Goal: Task Accomplishment & Management: Manage account settings

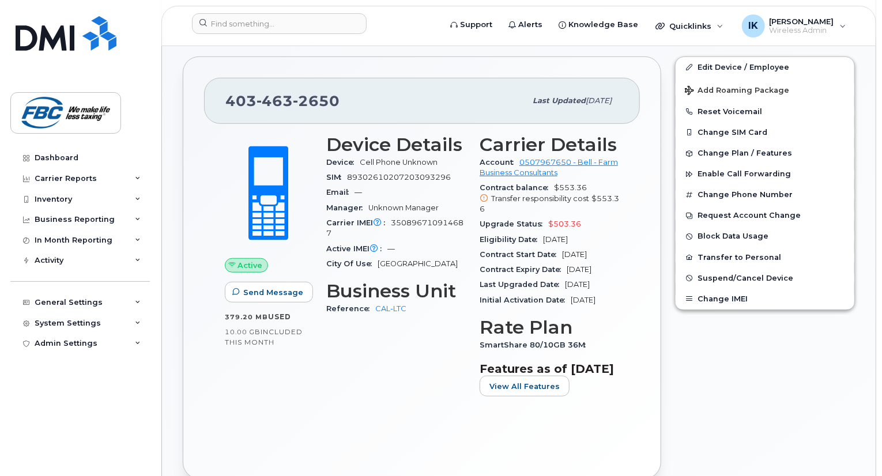
scroll to position [300, 0]
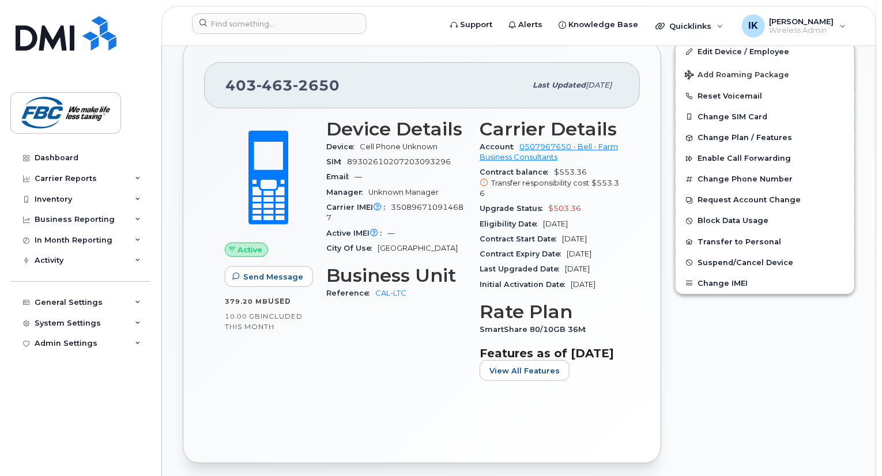
click at [397, 203] on span "350896710914687" at bounding box center [394, 212] width 137 height 19
copy span "350896710914687"
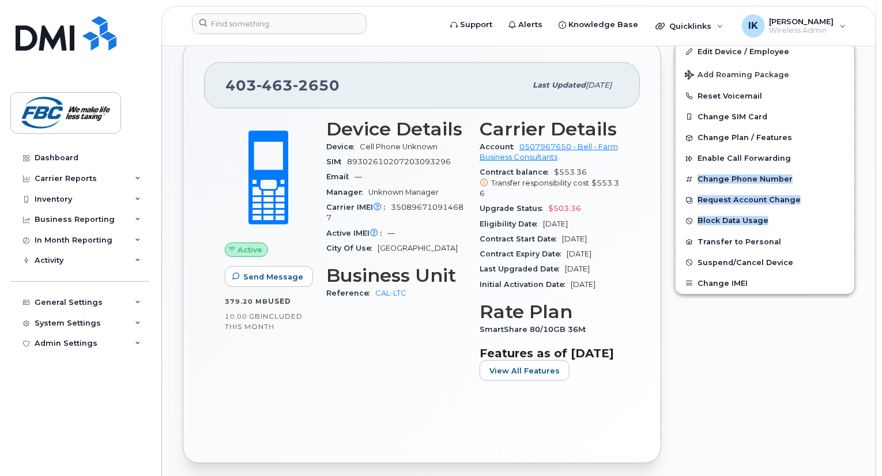
drag, startPoint x: 881, startPoint y: 148, endPoint x: 884, endPoint y: 203, distance: 55.4
click at [881, 203] on html "Support Alerts Knowledge Base Quicklinks Suspend / Cancel Device Change SIM Car…" at bounding box center [441, 465] width 882 height 1530
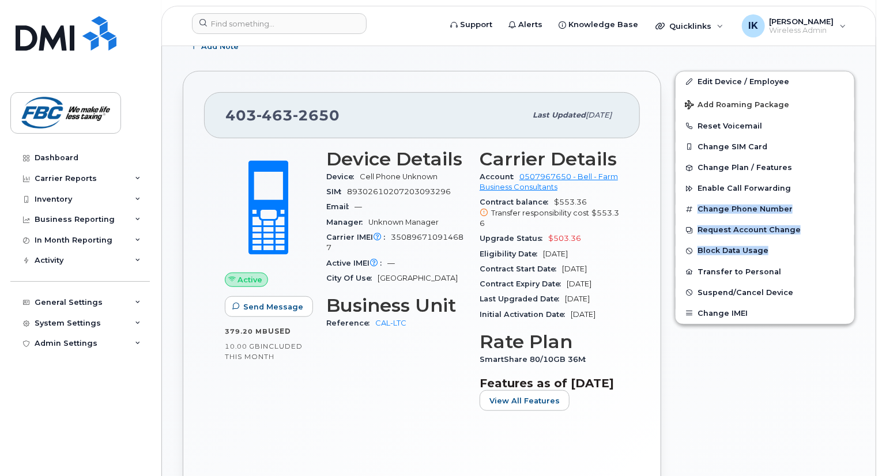
scroll to position [271, 0]
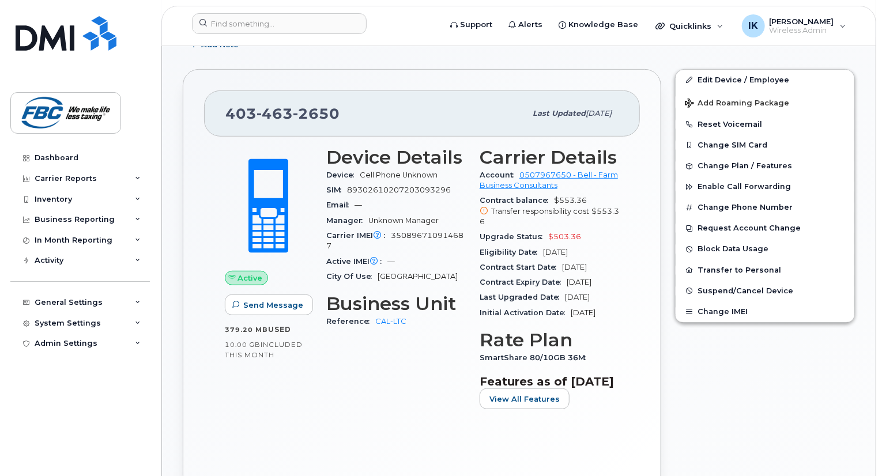
click at [566, 207] on span "Transfer responsibility cost" at bounding box center [540, 211] width 98 height 9
click at [391, 231] on span "350896710914687" at bounding box center [394, 240] width 137 height 19
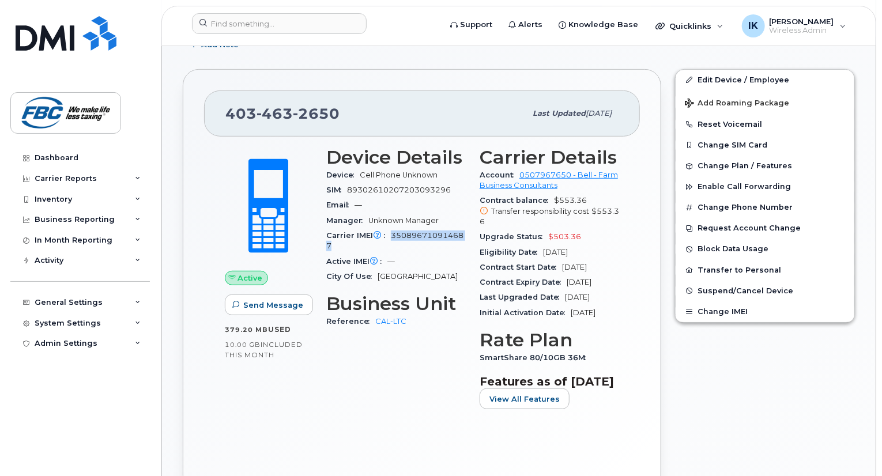
click at [391, 231] on span "350896710914687" at bounding box center [394, 240] width 137 height 19
copy span "350896710914687"
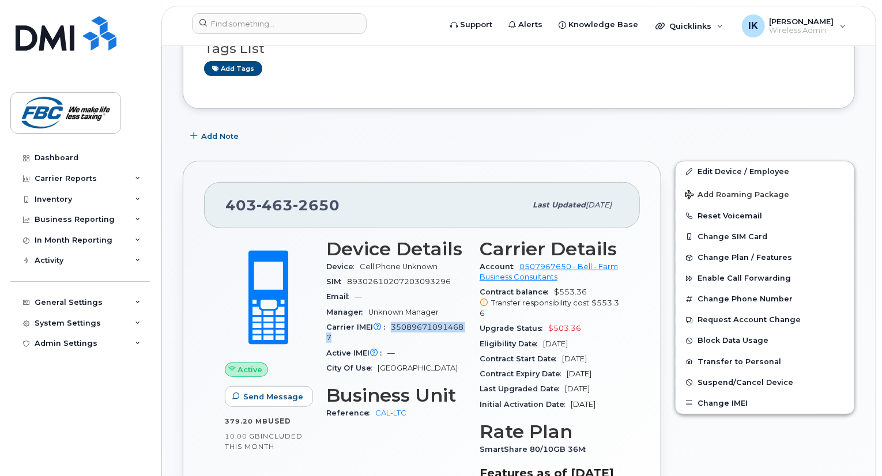
scroll to position [179, 0]
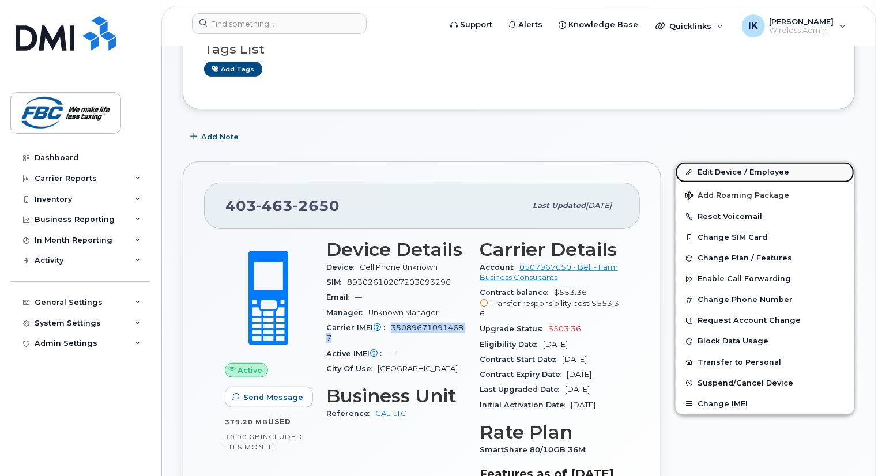
click at [711, 164] on link "Edit Device / Employee" at bounding box center [764, 172] width 179 height 21
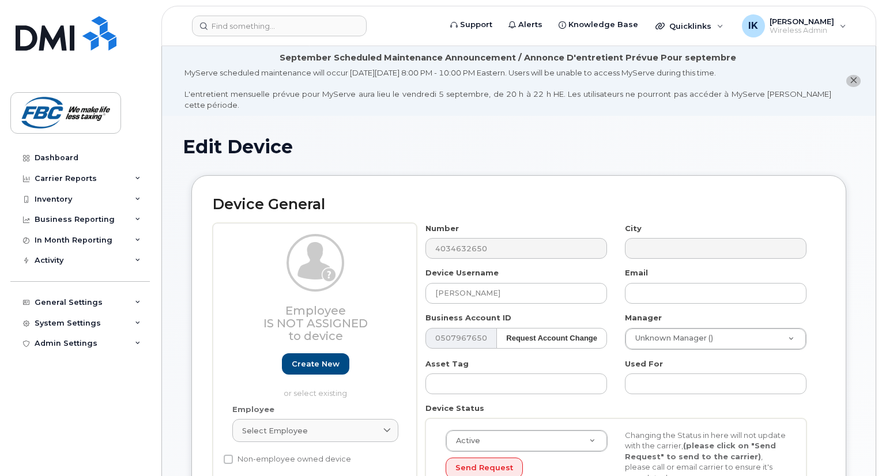
select select "5779119"
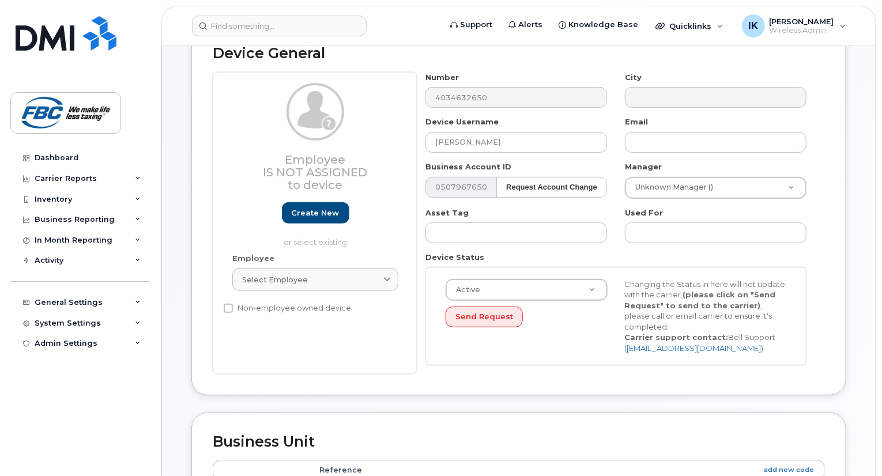
scroll to position [122, 0]
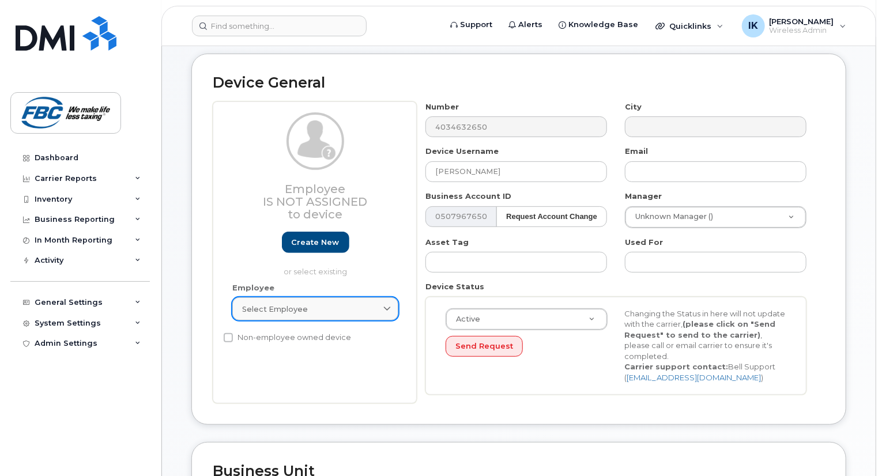
click at [375, 304] on div "Select employee" at bounding box center [315, 309] width 146 height 11
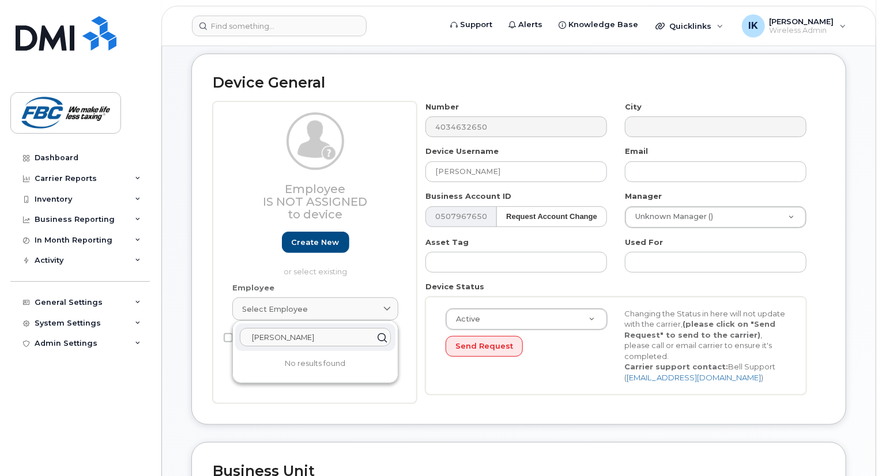
type input "Tim"
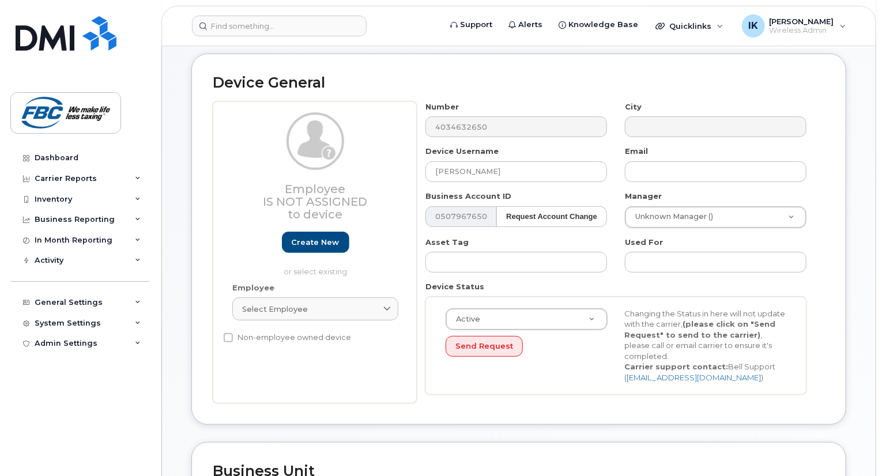
type input "Saving..."
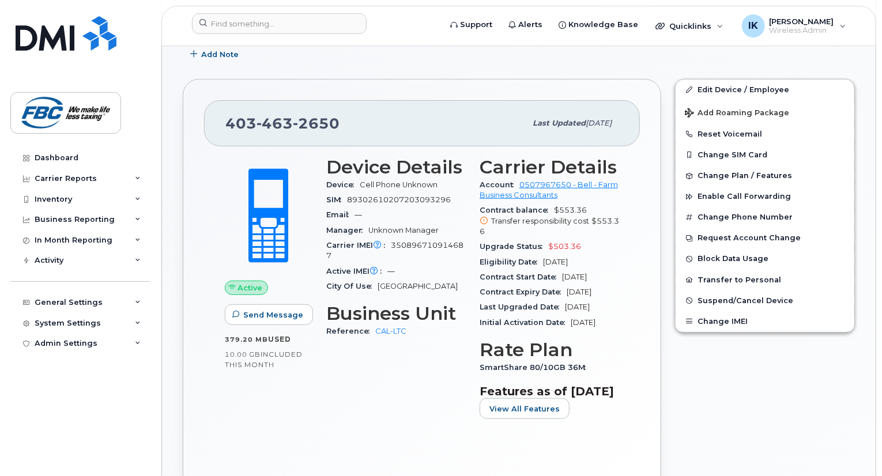
scroll to position [277, 0]
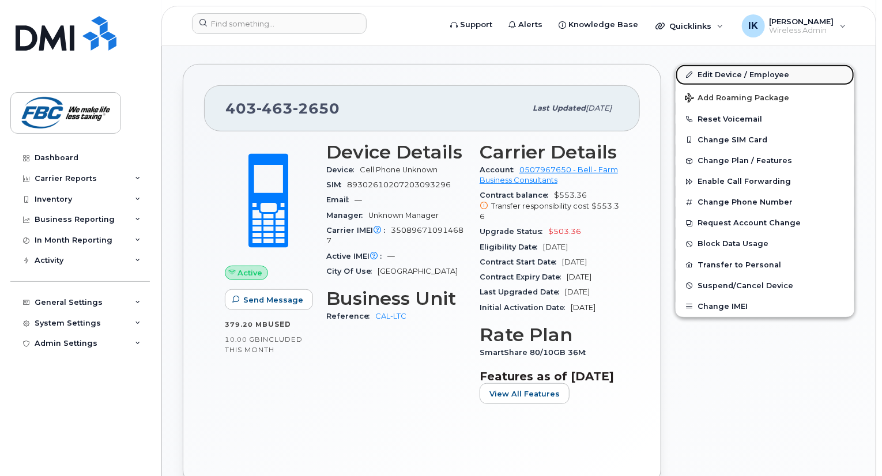
click at [718, 67] on link "Edit Device / Employee" at bounding box center [764, 75] width 179 height 21
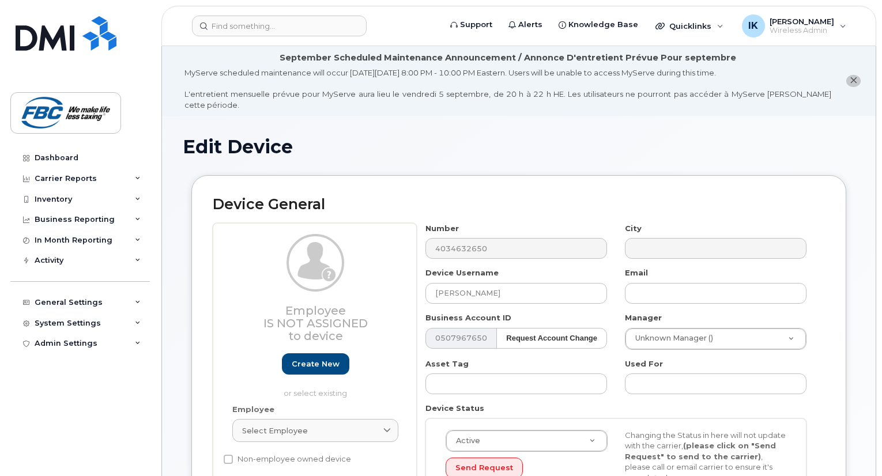
select select "5779119"
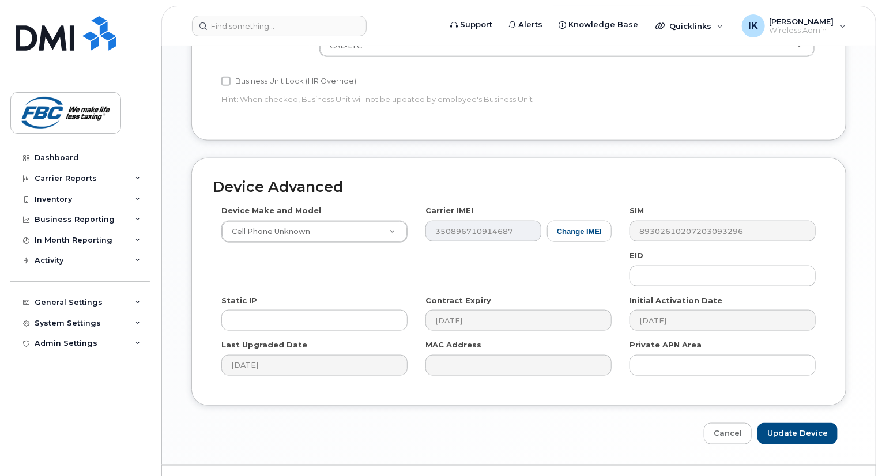
scroll to position [617, 0]
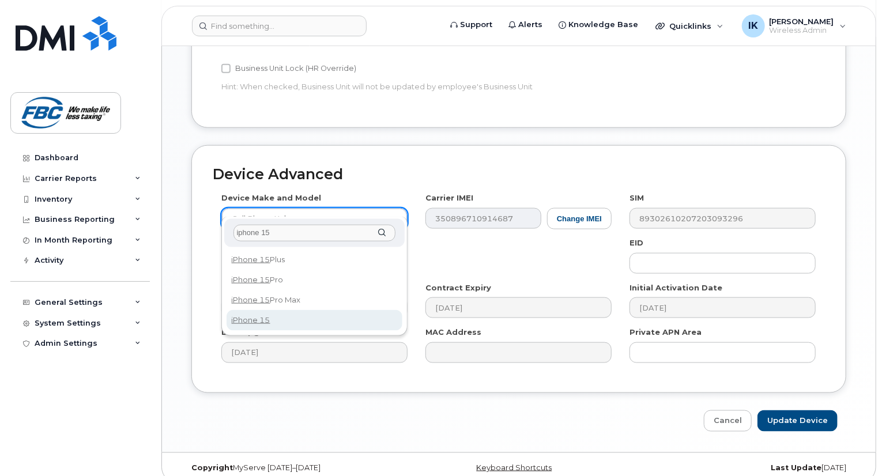
type input "iphone 15"
select select "3031"
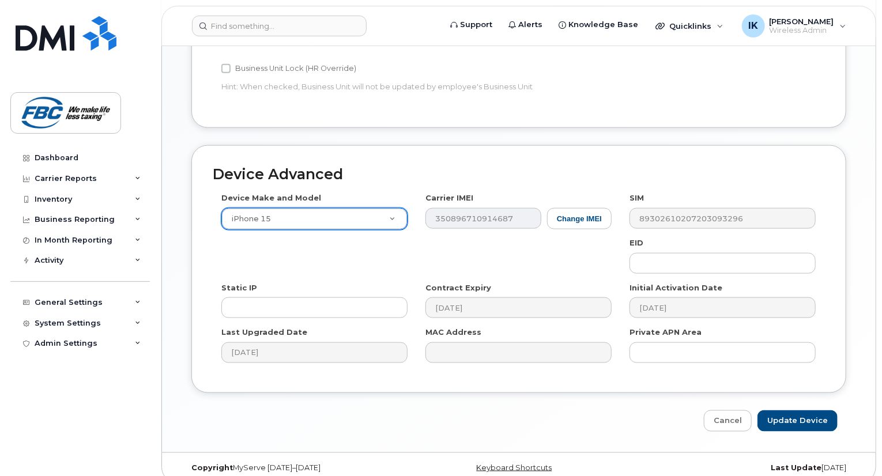
click at [366, 245] on div "Device Make and Model iPhone 15 Android TCL 502 Watch Apple Watch S9 41mm Andro…" at bounding box center [519, 281] width 612 height 179
click at [816, 414] on input "Update Device" at bounding box center [797, 420] width 80 height 21
type input "Saving..."
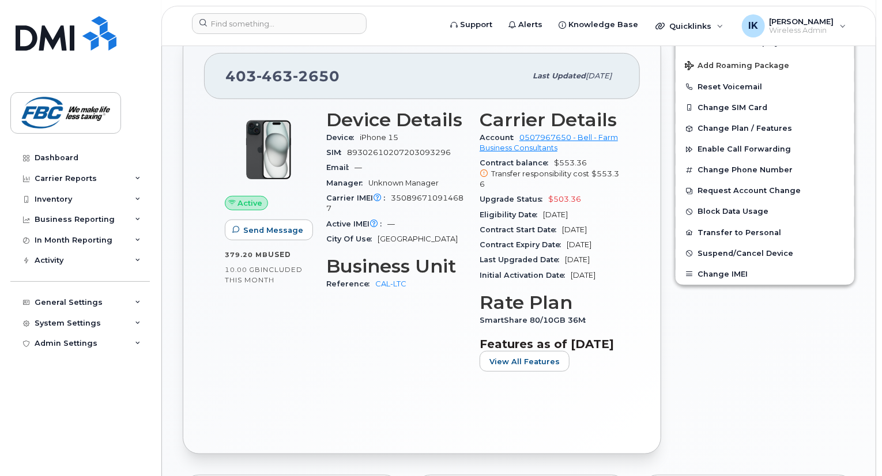
scroll to position [323, 0]
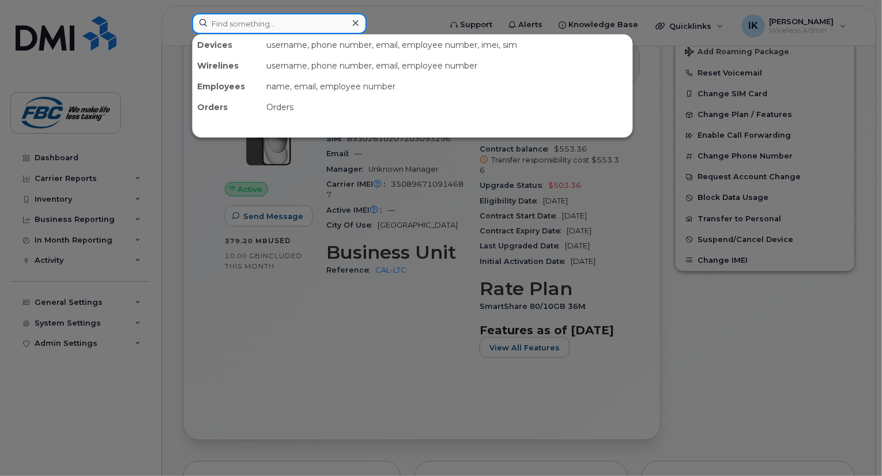
click at [319, 21] on input at bounding box center [279, 23] width 175 height 21
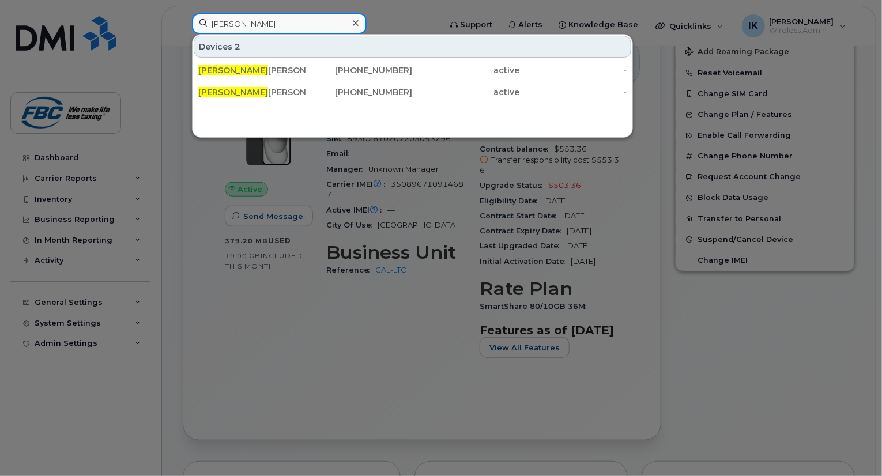
type input "[PERSON_NAME]"
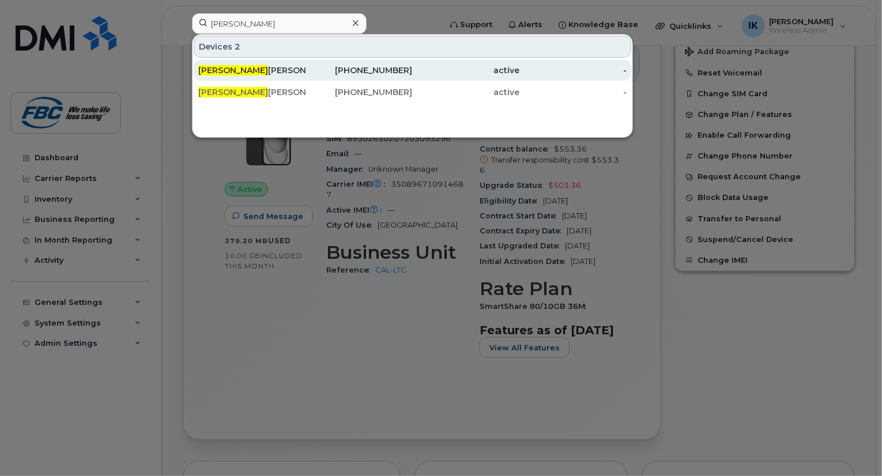
click at [262, 71] on div "[PERSON_NAME] [PERSON_NAME]" at bounding box center [251, 71] width 107 height 12
click at [240, 74] on div "[PERSON_NAME] [PERSON_NAME]" at bounding box center [251, 71] width 107 height 12
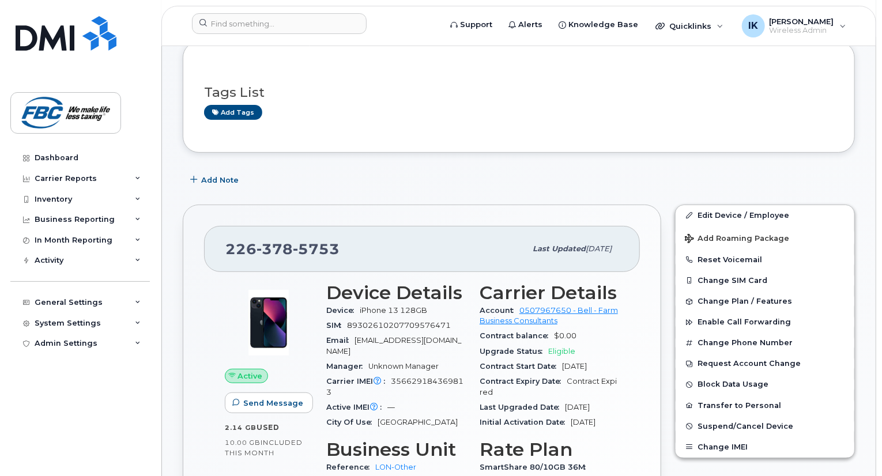
scroll to position [115, 0]
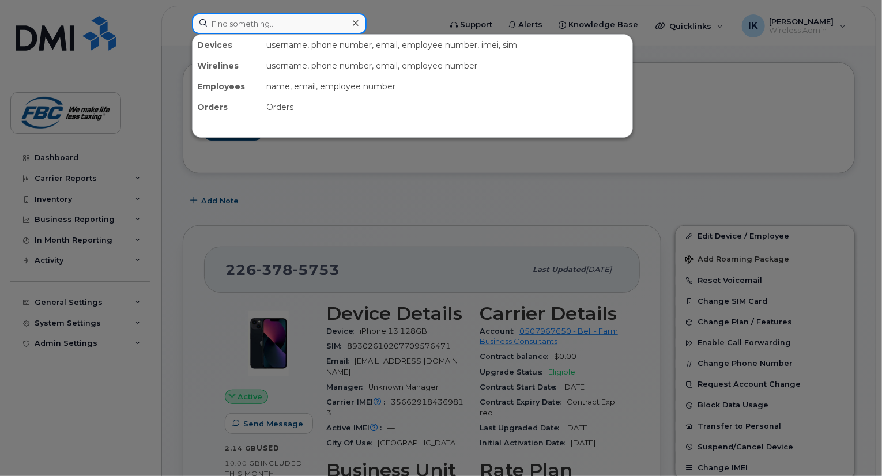
click at [316, 24] on input at bounding box center [279, 23] width 175 height 21
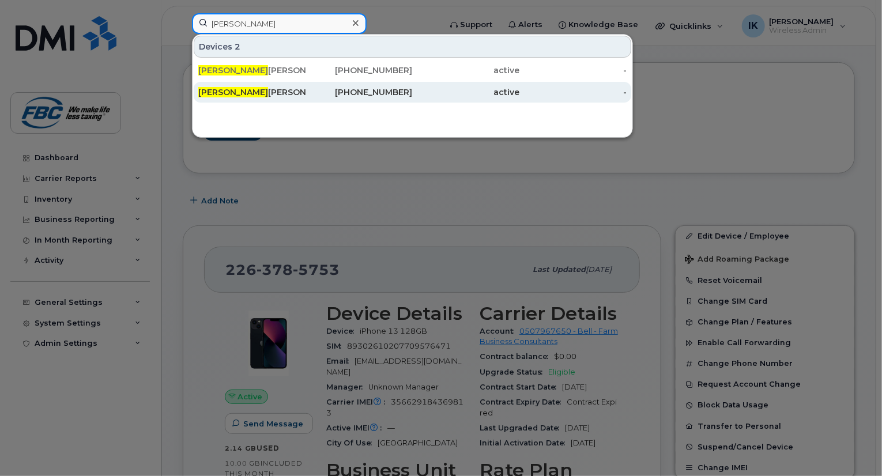
type input "[PERSON_NAME]"
click at [251, 96] on div "Tam mie Bolton" at bounding box center [251, 92] width 107 height 12
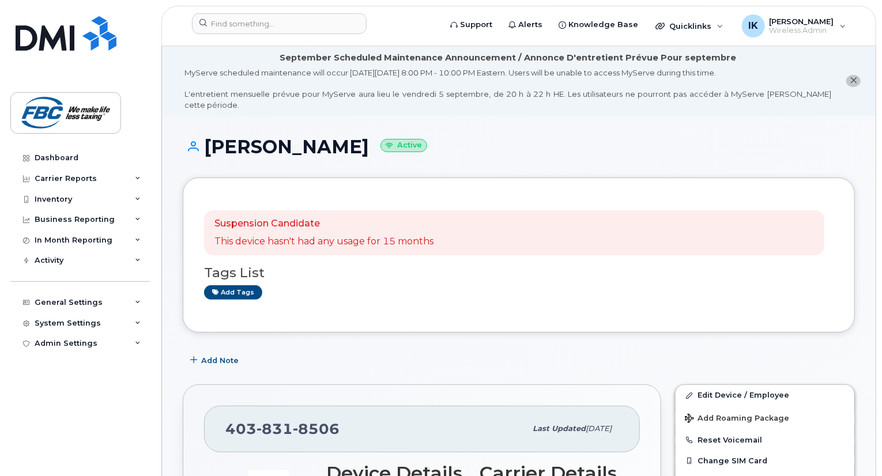
click at [293, 420] on span "831" at bounding box center [316, 428] width 47 height 17
copy span "403 831 8506"
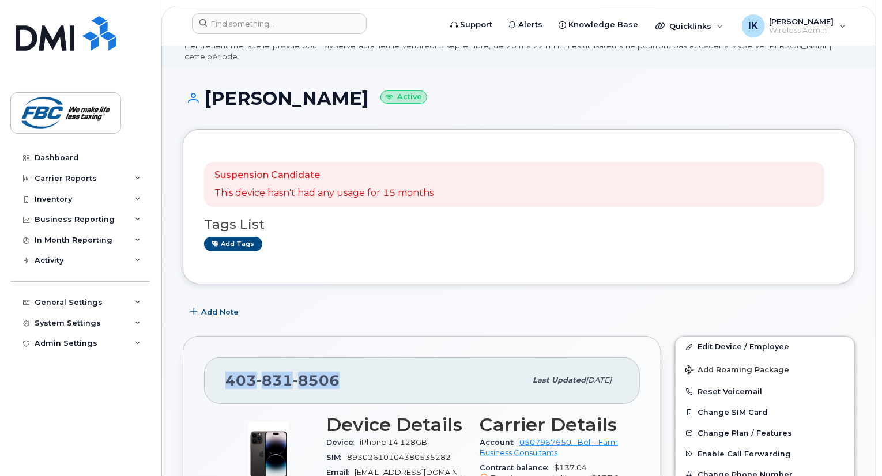
scroll to position [46, 0]
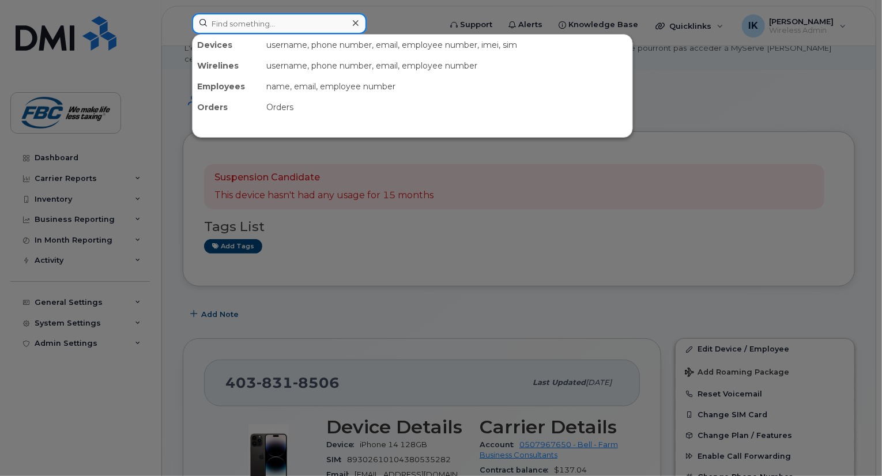
click at [286, 28] on input at bounding box center [279, 23] width 175 height 21
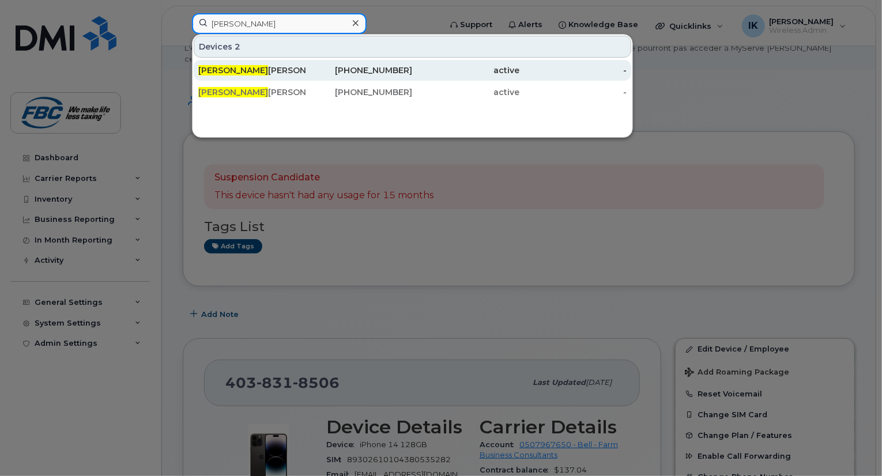
type input "Tammie"
click at [305, 76] on div "Tammie Bolton" at bounding box center [358, 70] width 107 height 21
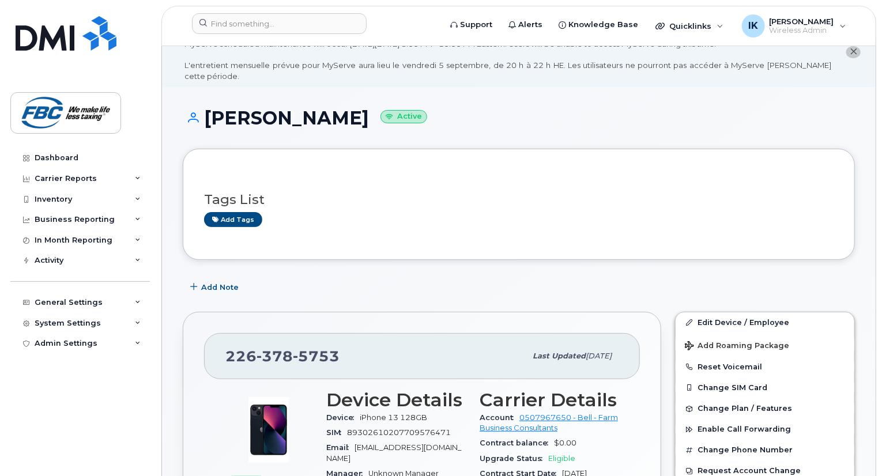
scroll to position [23, 0]
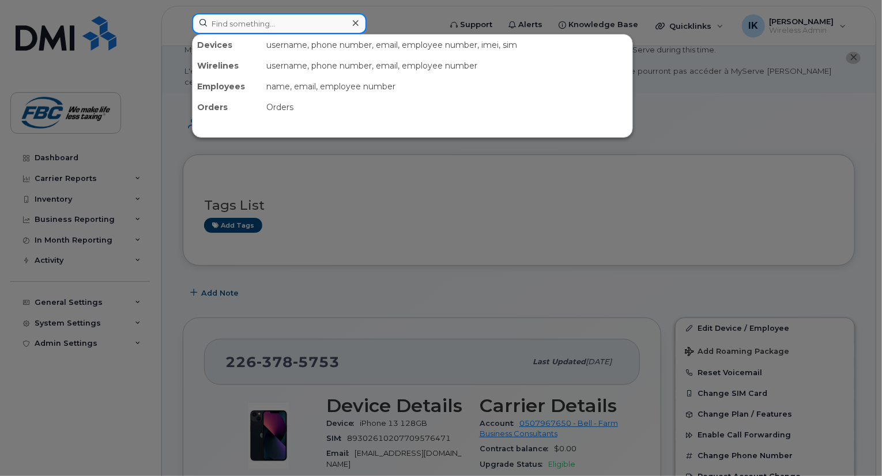
click at [304, 20] on input at bounding box center [279, 23] width 175 height 21
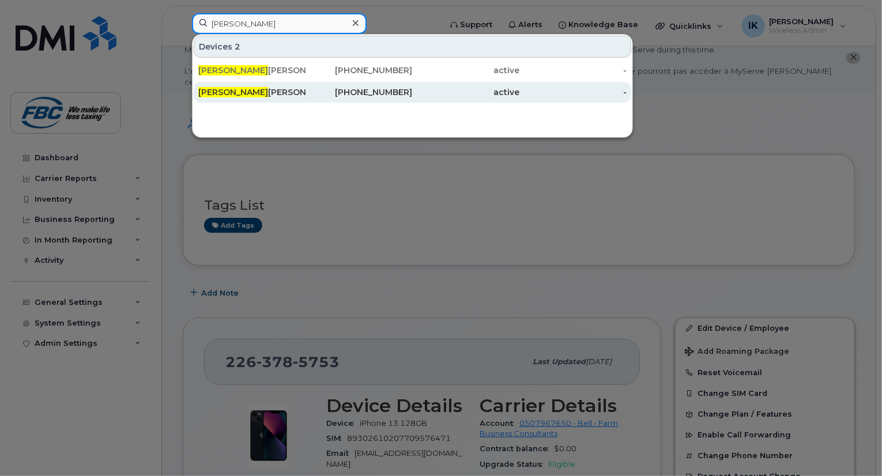
type input "[PERSON_NAME]"
click at [305, 97] on div "[PERSON_NAME]" at bounding box center [358, 92] width 107 height 21
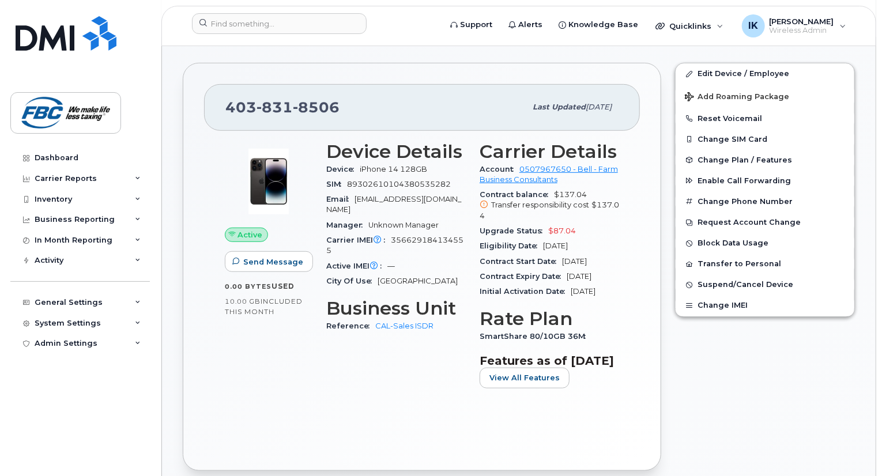
scroll to position [323, 0]
click at [323, 101] on span "8506" at bounding box center [316, 105] width 47 height 17
copy span "403 831 8506"
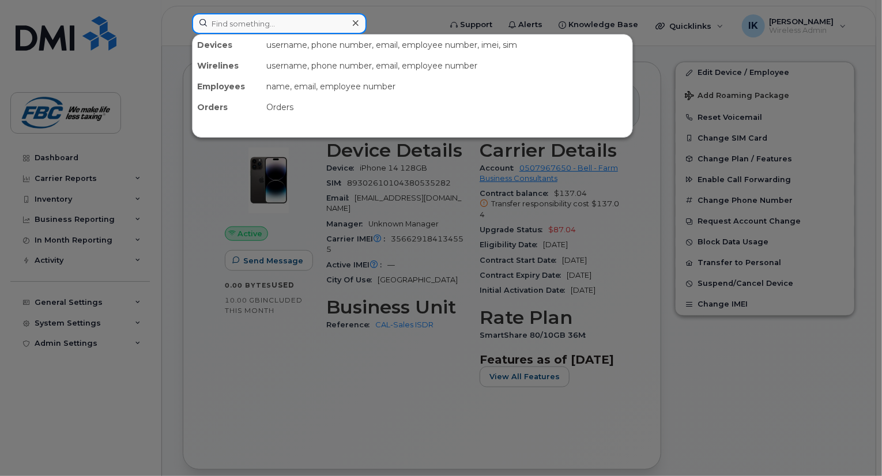
click at [295, 19] on input at bounding box center [279, 23] width 175 height 21
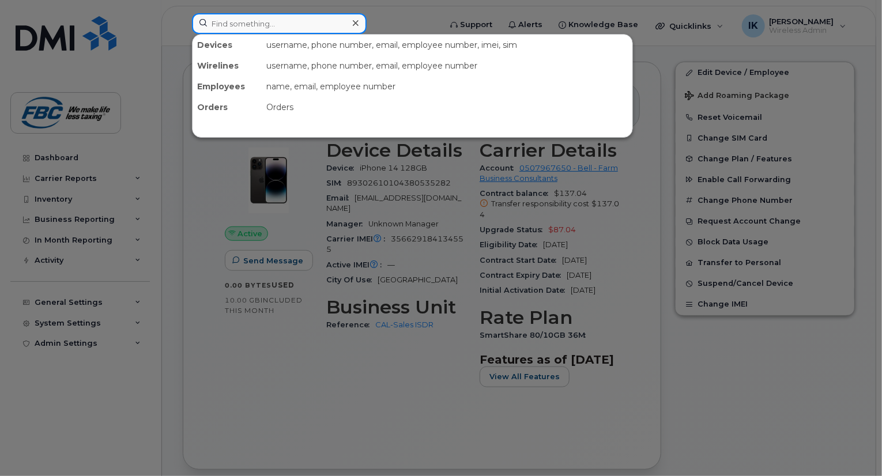
click at [295, 19] on input at bounding box center [279, 23] width 175 height 21
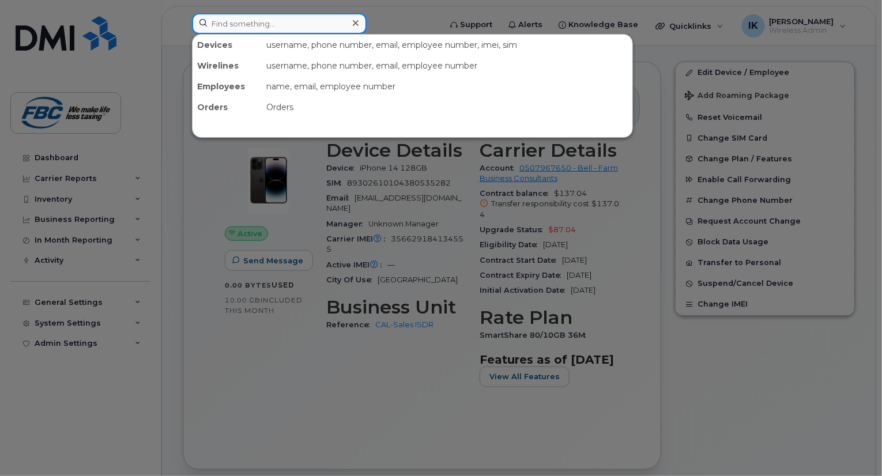
click at [295, 19] on input at bounding box center [279, 23] width 175 height 21
click at [300, 403] on div at bounding box center [441, 238] width 882 height 476
click at [297, 29] on input at bounding box center [279, 23] width 175 height 21
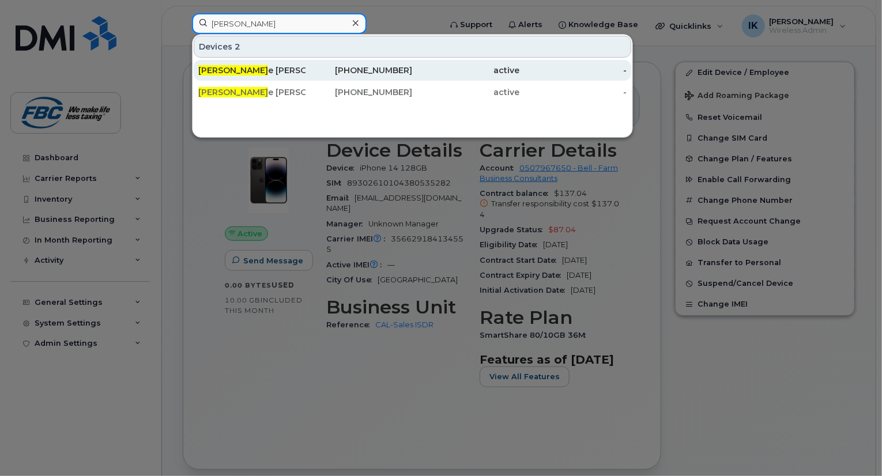
type input "tammi"
click at [305, 76] on div "Tammi e Bolton" at bounding box center [358, 70] width 107 height 21
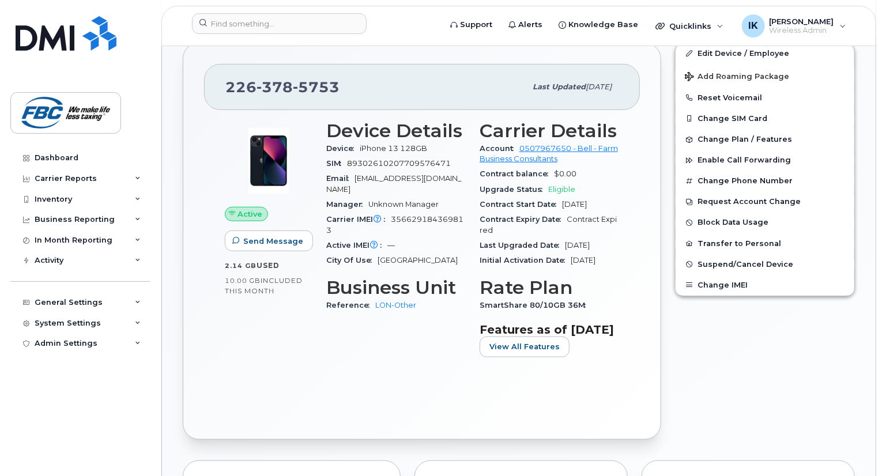
scroll to position [300, 0]
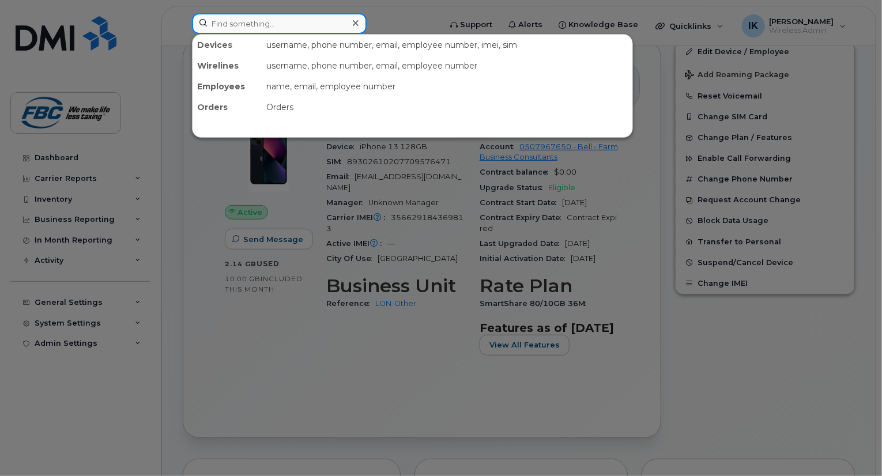
click at [314, 19] on input at bounding box center [279, 23] width 175 height 21
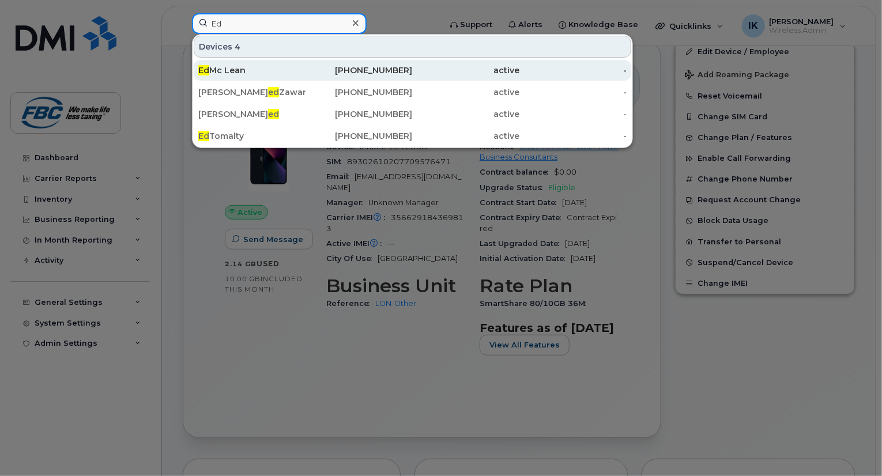
type input "Ed"
click at [219, 74] on div "Ed Mc Lean" at bounding box center [251, 71] width 107 height 12
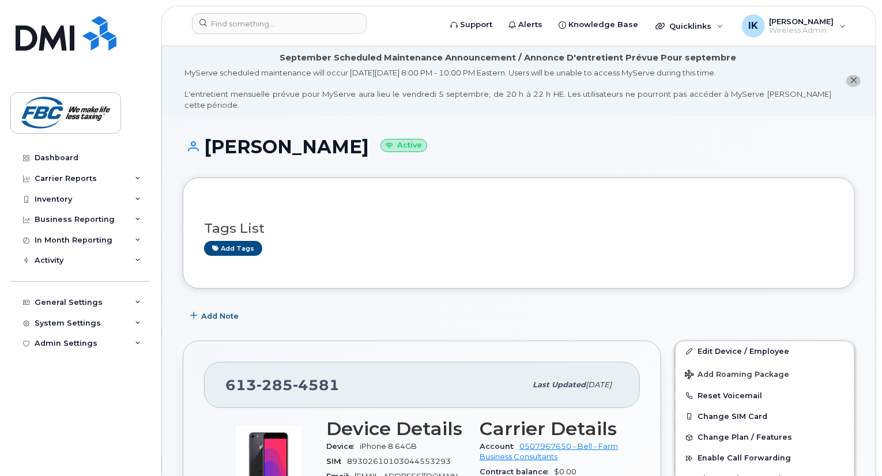
click at [293, 376] on span "285" at bounding box center [316, 384] width 47 height 17
copy span "[PHONE_NUMBER]"
